Goal: Communication & Community: Answer question/provide support

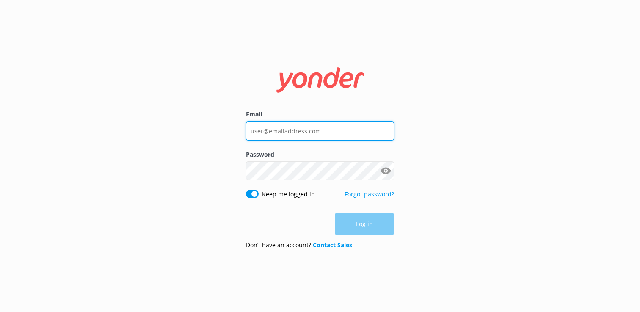
click at [276, 132] on input "Email" at bounding box center [320, 130] width 148 height 19
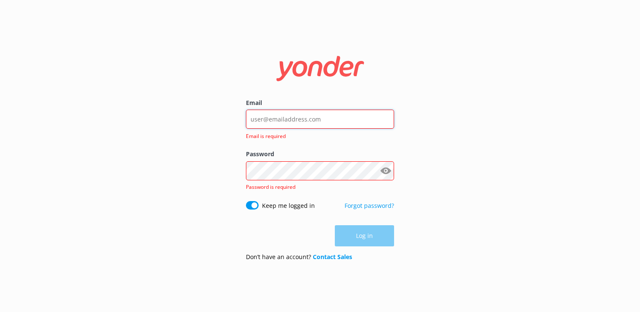
type input "[EMAIL_ADDRESS][DOMAIN_NAME]"
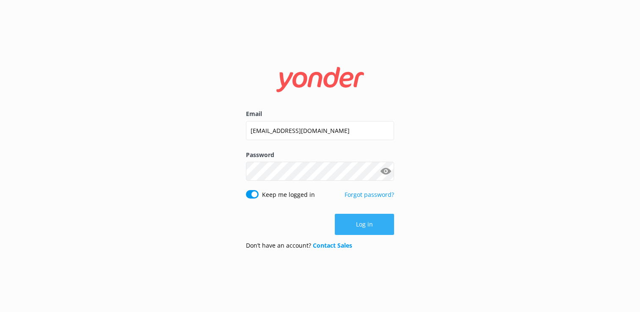
click at [364, 221] on button "Log in" at bounding box center [364, 224] width 59 height 21
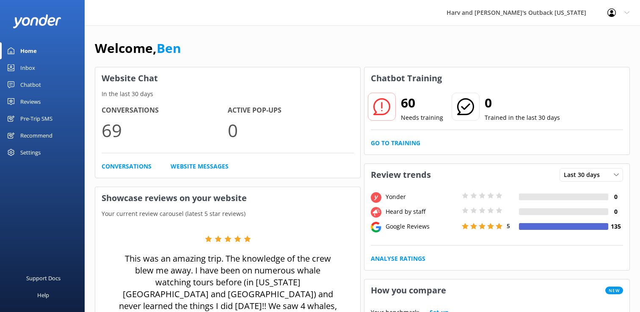
click at [38, 85] on div "Chatbot" at bounding box center [30, 84] width 21 height 17
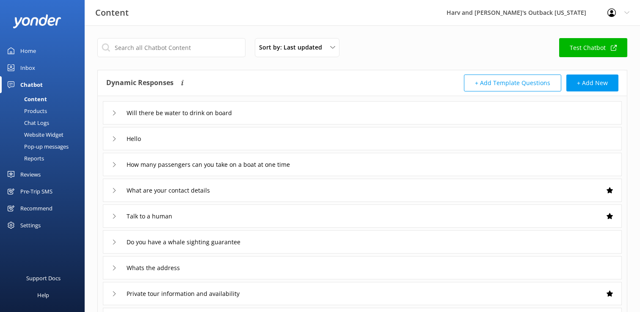
click at [32, 66] on div "Inbox" at bounding box center [27, 67] width 15 height 17
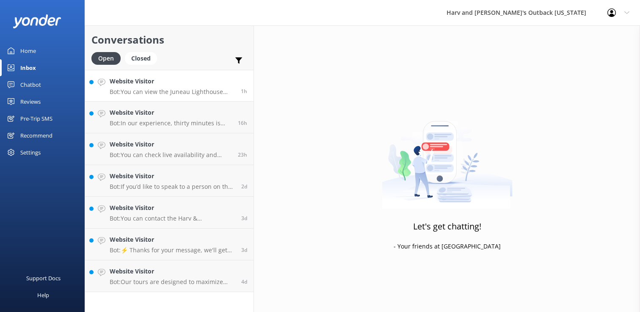
click at [188, 89] on p "Bot: You can view the Juneau Lighthouse Tour schedule and live availability onl…" at bounding box center [172, 92] width 125 height 8
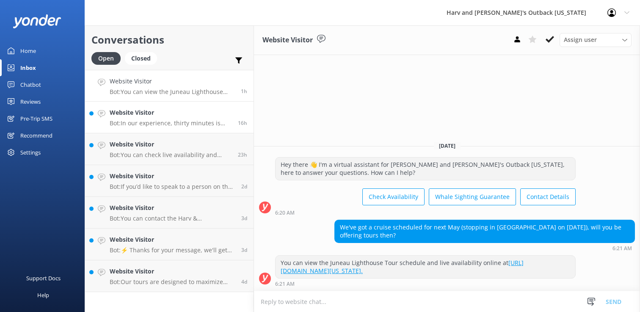
click at [184, 117] on h4 "Website Visitor" at bounding box center [171, 112] width 122 height 9
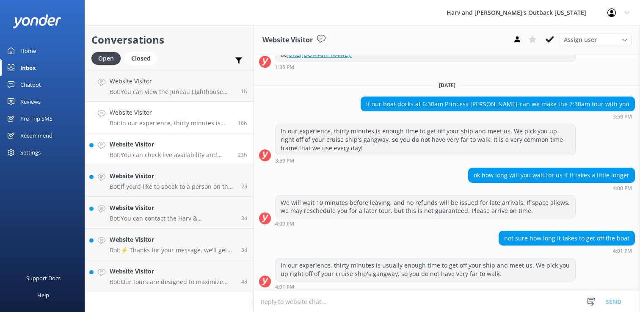
scroll to position [164, 0]
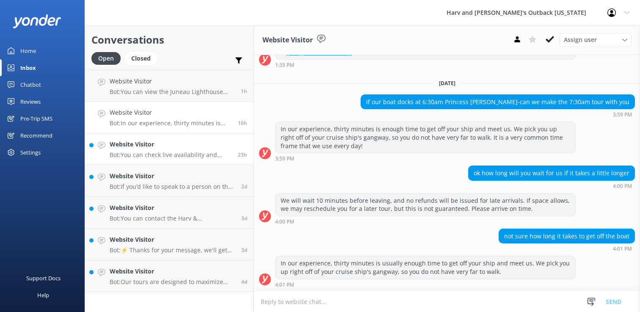
click at [184, 148] on h4 "Website Visitor" at bounding box center [171, 144] width 122 height 9
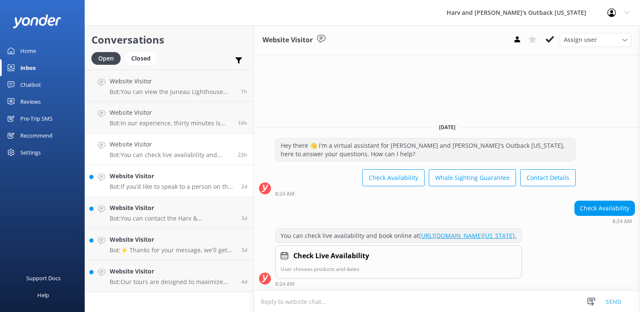
click at [179, 176] on h4 "Website Visitor" at bounding box center [172, 175] width 125 height 9
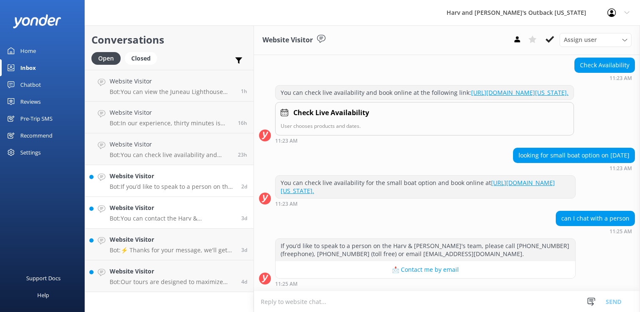
scroll to position [90, 0]
click at [190, 206] on h4 "Website Visitor" at bounding box center [172, 207] width 125 height 9
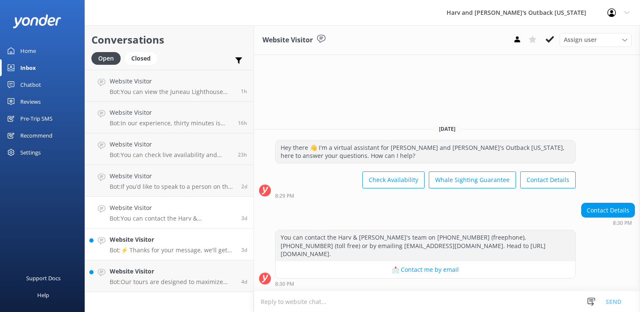
click at [189, 246] on p "Bot: ⚡ Thanks for your message, we'll get back to you as soon as we can. You're…" at bounding box center [172, 250] width 125 height 8
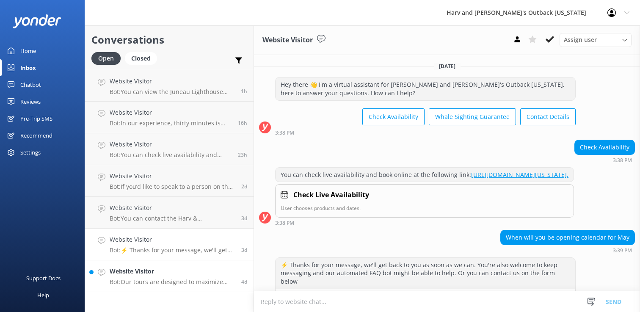
click at [208, 273] on h4 "Website Visitor" at bounding box center [172, 270] width 125 height 9
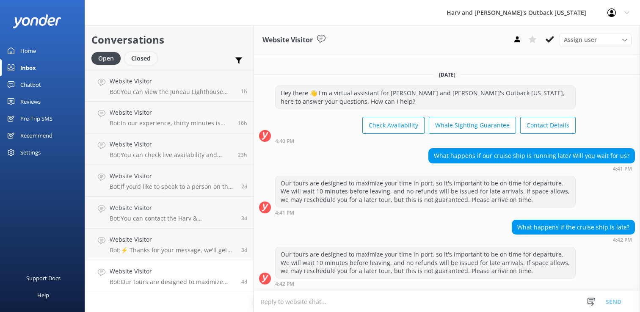
click at [139, 61] on div "Closed" at bounding box center [141, 58] width 32 height 13
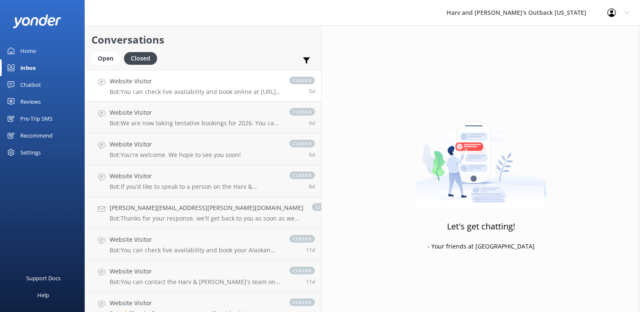
click at [168, 93] on p "Bot: You can check live availability and book online at [URL][DOMAIN_NAME][US_S…" at bounding box center [195, 92] width 171 height 8
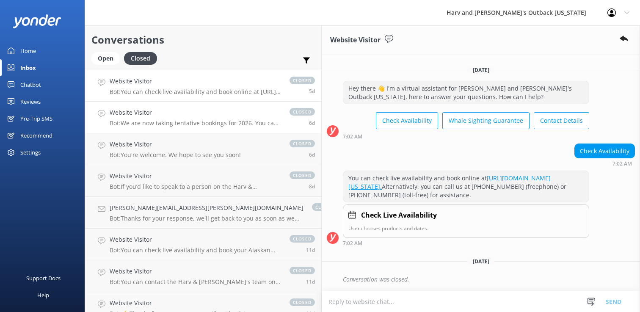
click at [168, 117] on h4 "Website Visitor" at bounding box center [195, 112] width 171 height 9
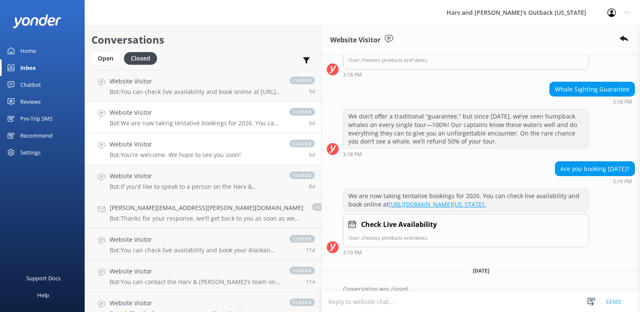
scroll to position [157, 0]
click at [171, 140] on h4 "Website Visitor" at bounding box center [175, 144] width 131 height 9
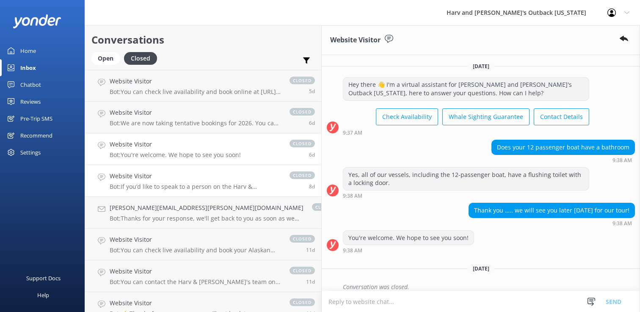
click at [174, 173] on h4 "Website Visitor" at bounding box center [195, 175] width 171 height 9
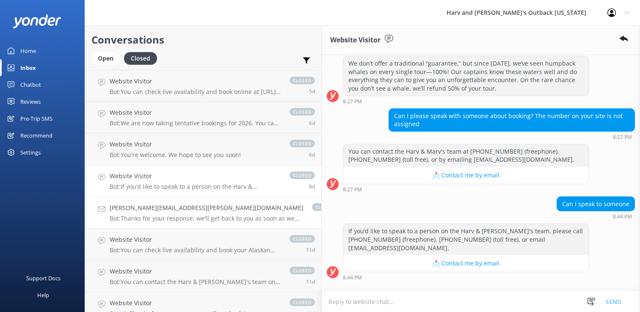
scroll to position [180, 0]
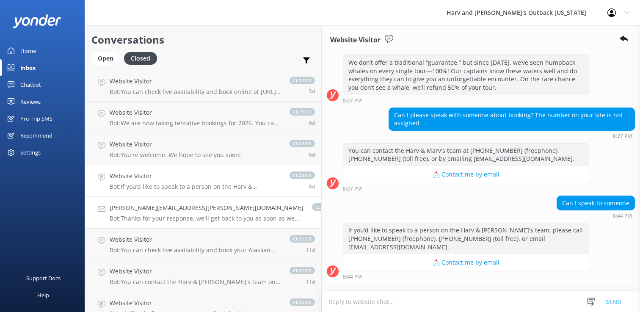
click at [174, 204] on h4 "[PERSON_NAME][EMAIL_ADDRESS][PERSON_NAME][DOMAIN_NAME]" at bounding box center [207, 207] width 194 height 9
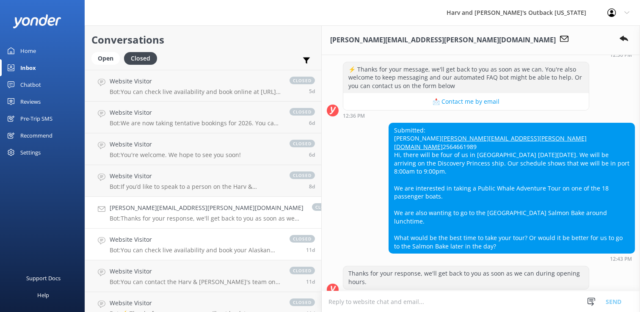
scroll to position [186, 0]
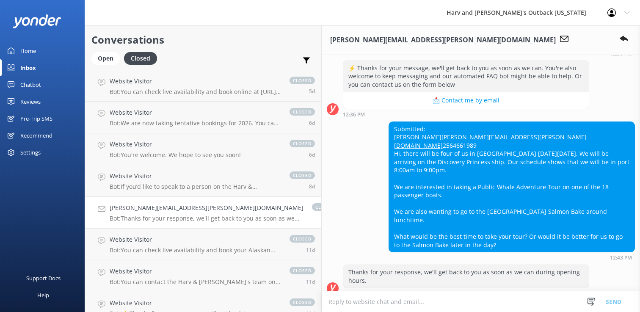
click at [191, 213] on div "[PERSON_NAME][EMAIL_ADDRESS][PERSON_NAME][DOMAIN_NAME] Bot: Thanks for your res…" at bounding box center [207, 212] width 194 height 19
click at [195, 186] on p "Bot: If you’d like to speak to a person on the Harv & [PERSON_NAME]'s team, ple…" at bounding box center [195, 187] width 171 height 8
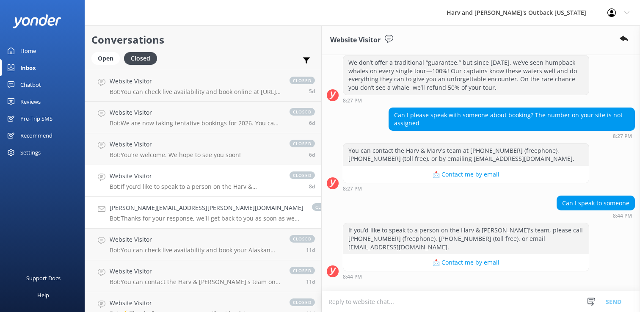
click at [194, 213] on div "[PERSON_NAME][EMAIL_ADDRESS][PERSON_NAME][DOMAIN_NAME] Bot: Thanks for your res…" at bounding box center [207, 212] width 194 height 19
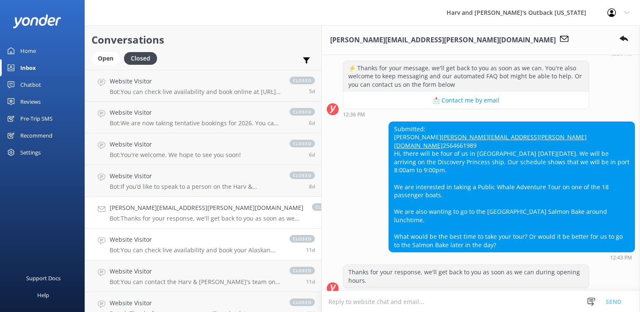
click at [188, 242] on h4 "Website Visitor" at bounding box center [195, 239] width 171 height 9
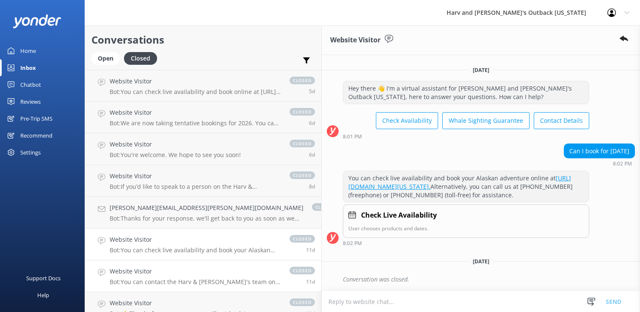
click at [181, 276] on div "Website Visitor Bot: You can contact the Harv & Marv's team on [PHONE_NUMBER] (…" at bounding box center [195, 275] width 171 height 19
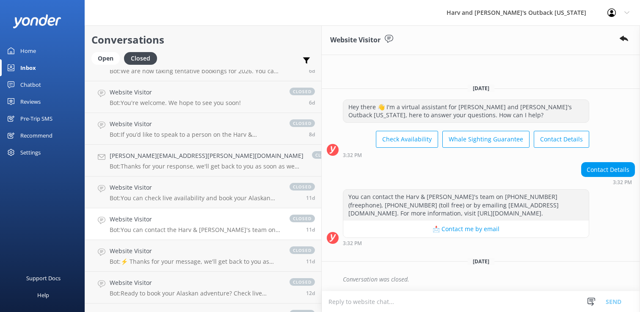
scroll to position [55, 0]
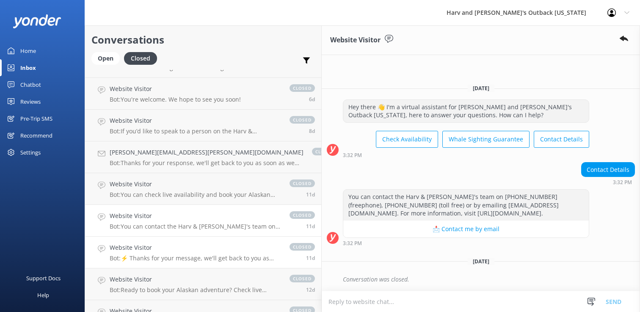
click at [185, 255] on p "Bot: ⚡ Thanks for your message, we'll get back to you as soon as we can. You're…" at bounding box center [195, 258] width 171 height 8
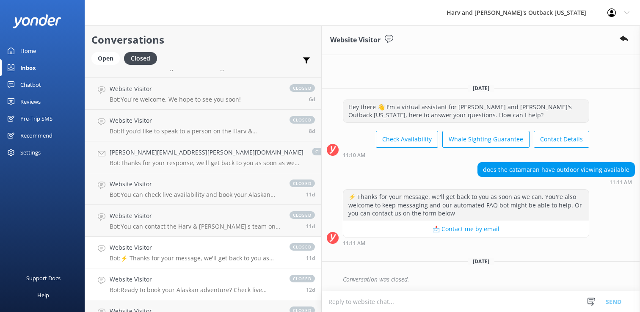
click at [182, 285] on div "Website Visitor Bot: Ready to book your Alaskan adventure? Check live availabil…" at bounding box center [195, 283] width 171 height 19
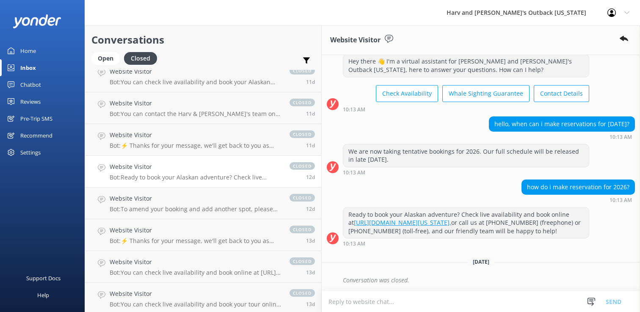
scroll to position [169, 0]
click at [186, 233] on h4 "Website Visitor" at bounding box center [195, 229] width 171 height 9
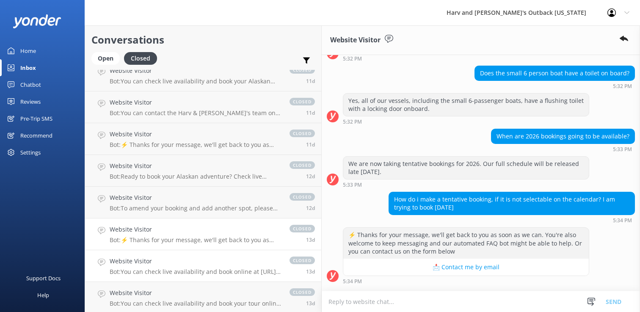
scroll to position [87, 0]
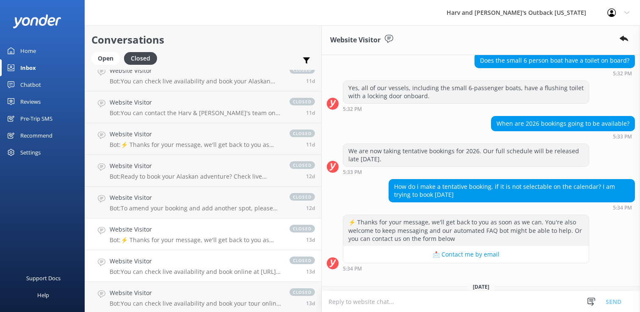
click at [187, 261] on h4 "Website Visitor" at bounding box center [195, 260] width 171 height 9
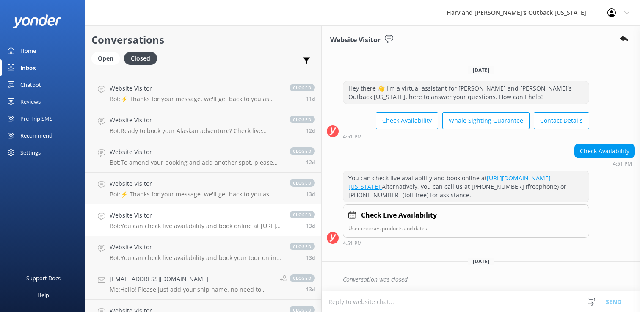
scroll to position [215, 0]
click at [187, 248] on h4 "Website Visitor" at bounding box center [195, 246] width 171 height 9
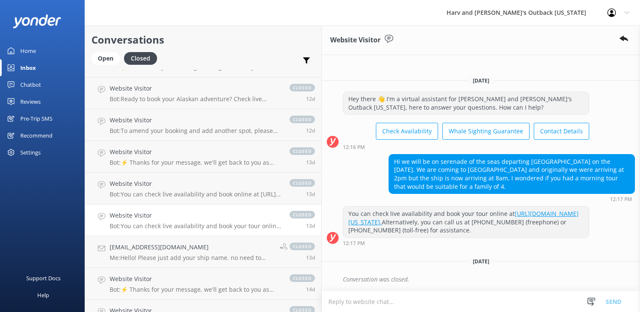
scroll to position [250, 0]
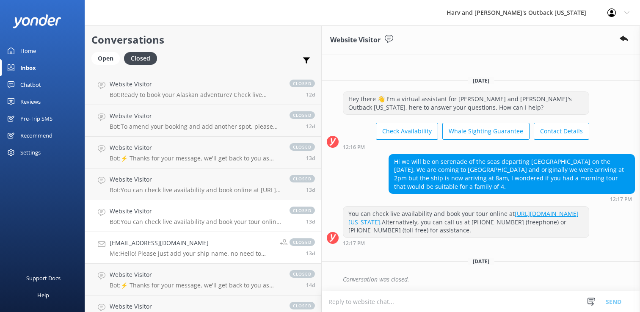
click at [187, 240] on h4 "[EMAIL_ADDRESS][DOMAIN_NAME]" at bounding box center [192, 242] width 164 height 9
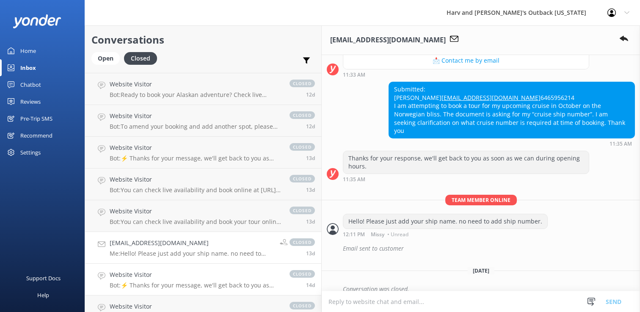
scroll to position [155, 0]
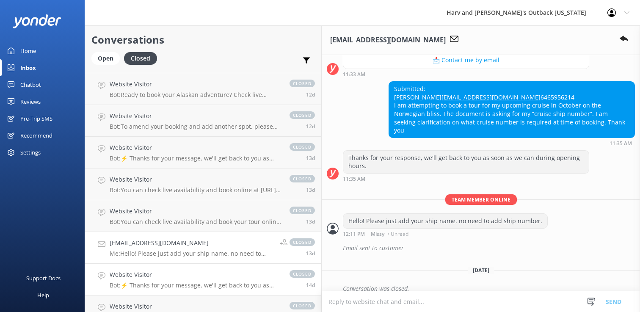
click at [185, 275] on h4 "Website Visitor" at bounding box center [195, 274] width 171 height 9
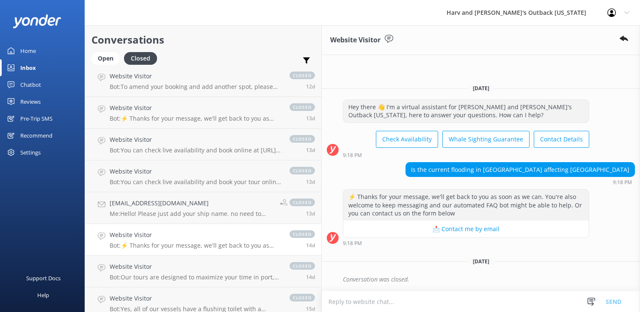
scroll to position [302, 0]
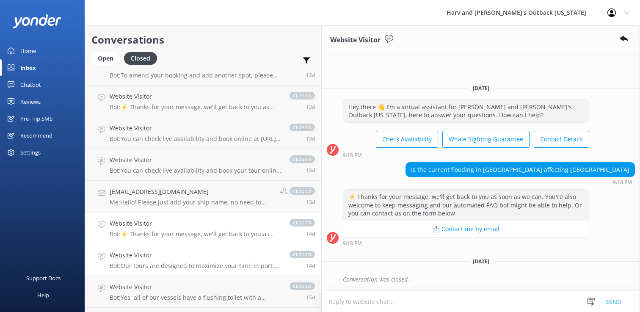
click at [185, 271] on link "Website Visitor Bot: Our tours are designed to maximize your time in port, so i…" at bounding box center [203, 260] width 236 height 32
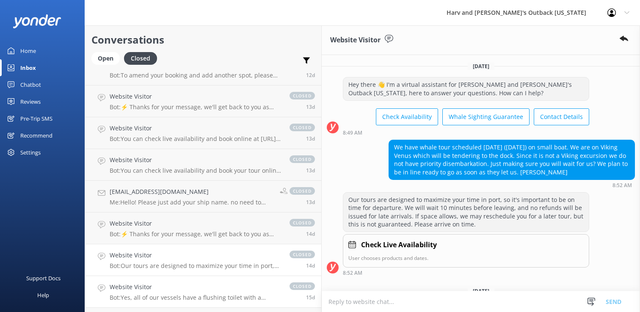
scroll to position [12, 0]
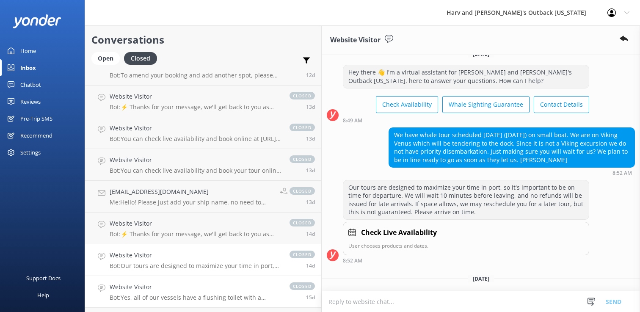
click at [185, 286] on h4 "Website Visitor" at bounding box center [195, 286] width 171 height 9
